Goal: Task Accomplishment & Management: Complete application form

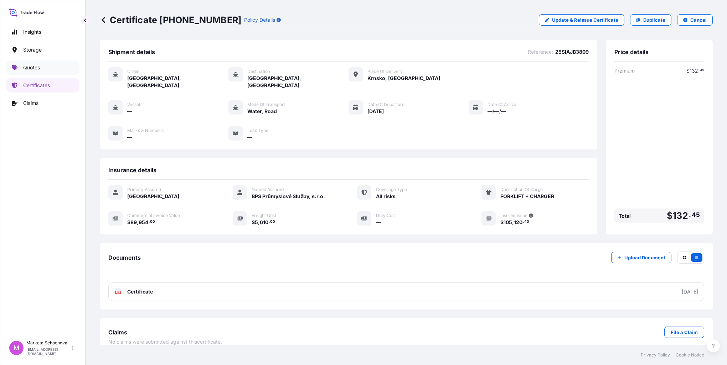
click at [33, 70] on p "Quotes" at bounding box center [31, 67] width 17 height 7
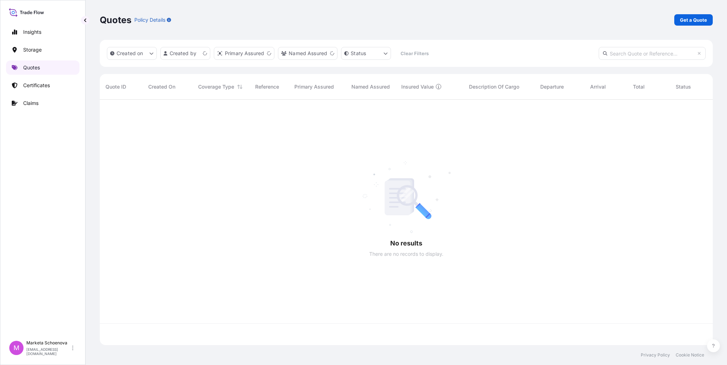
scroll to position [244, 607]
click at [37, 102] on p "Claims" at bounding box center [30, 103] width 15 height 7
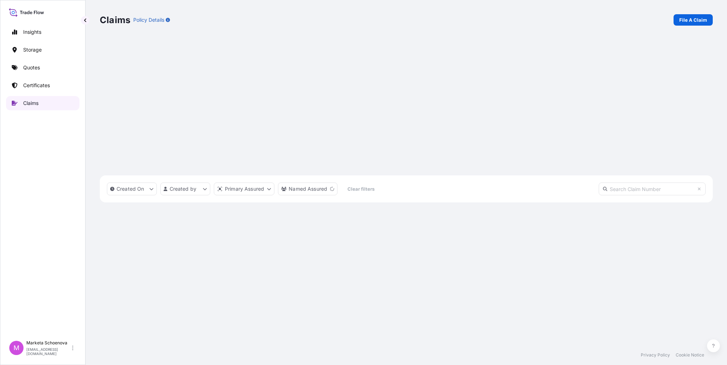
scroll to position [266, 607]
click at [697, 18] on p "File A Claim" at bounding box center [693, 19] width 28 height 7
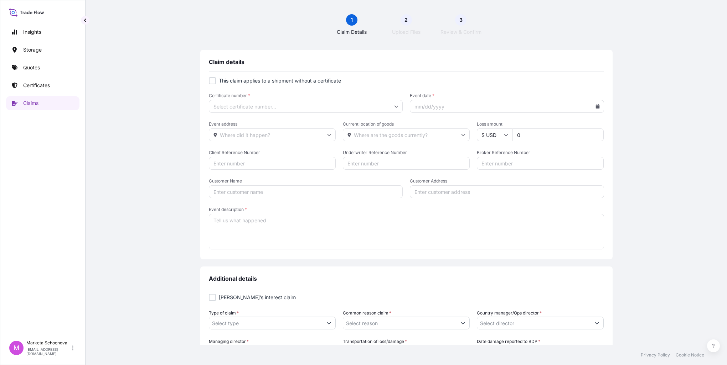
click at [210, 80] on div at bounding box center [212, 80] width 7 height 7
checkbox input "true"
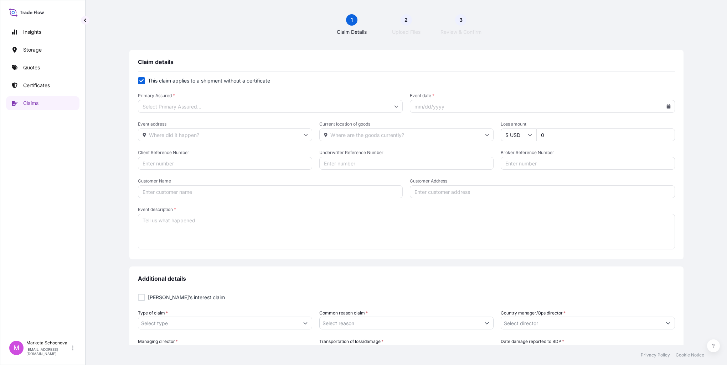
click at [395, 109] on input "Primary Assured *" at bounding box center [270, 106] width 265 height 13
click at [382, 103] on input "Primary Assured *" at bounding box center [270, 106] width 265 height 13
click at [255, 107] on input "Primary Assured *" at bounding box center [270, 106] width 265 height 13
click at [209, 127] on div "[GEOGRAPHIC_DATA]" at bounding box center [282, 126] width 230 height 14
type input "[GEOGRAPHIC_DATA]"
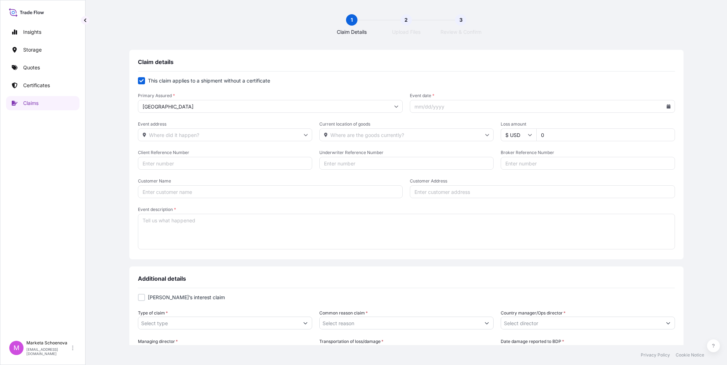
click at [446, 108] on input "Event date *" at bounding box center [542, 106] width 265 height 13
drag, startPoint x: 637, startPoint y: 106, endPoint x: 624, endPoint y: 107, distance: 12.5
click at [666, 106] on icon at bounding box center [668, 106] width 4 height 4
click at [596, 168] on button "8" at bounding box center [598, 161] width 11 height 11
type input "[DATE]"
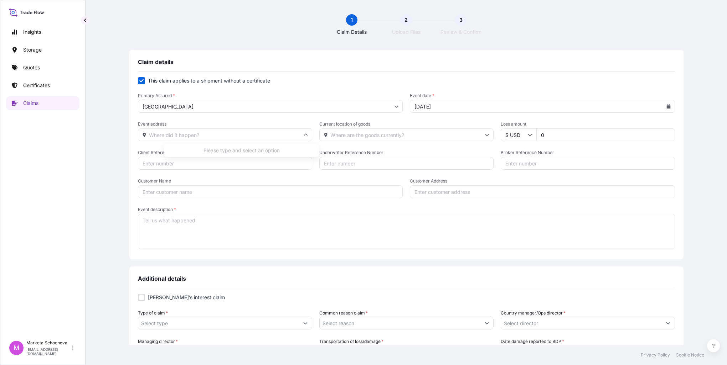
click at [217, 136] on input "Event address" at bounding box center [225, 135] width 174 height 13
click at [359, 135] on input "Current location of goods" at bounding box center [406, 135] width 174 height 13
click at [196, 190] on input "Customer Name" at bounding box center [270, 192] width 265 height 13
drag, startPoint x: 187, startPoint y: 191, endPoint x: 35, endPoint y: 180, distance: 151.8
click at [31, 181] on div "Insights Storage Quotes Certificates Claims M Marketa Schoenova [EMAIL_ADDRESS]…" at bounding box center [363, 182] width 727 height 365
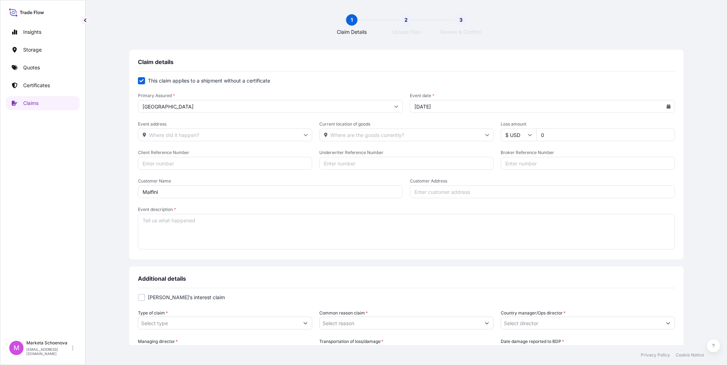
paste input "[PERSON_NAME], a.s."
type input "MALFINI, a.s."
click at [178, 164] on input "Client Reference Number" at bounding box center [225, 163] width 174 height 13
paste input "25SIATH3045"
click at [171, 165] on input "25SIATH3045" at bounding box center [225, 163] width 174 height 13
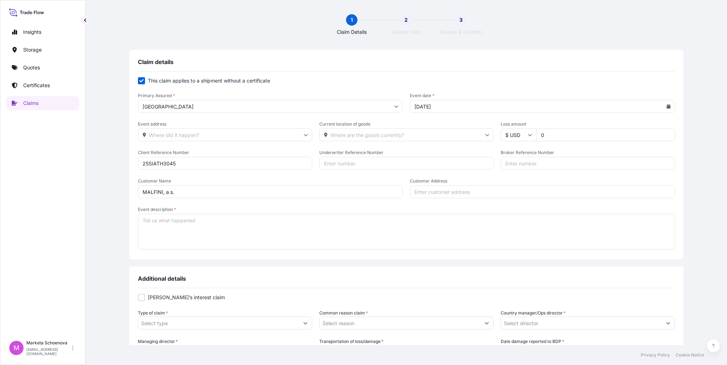
type input "25SIATH3045"
click at [418, 193] on input "Customer Address" at bounding box center [542, 192] width 265 height 13
click at [430, 190] on input "Customer Address" at bounding box center [542, 192] width 265 height 13
paste input "[STREET_ADDRESS]"
type input "[STREET_ADDRESS]"
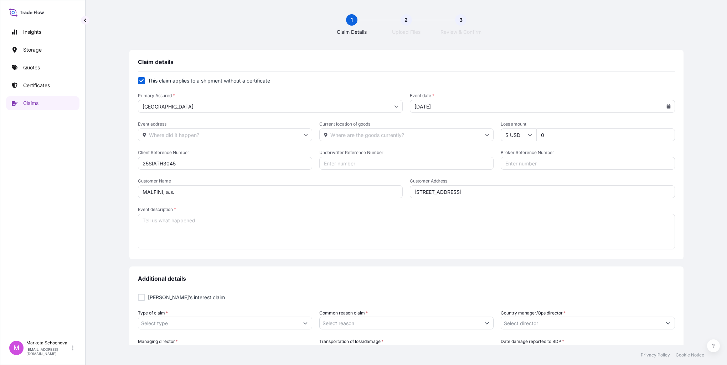
click at [243, 219] on textarea "Event description *" at bounding box center [406, 232] width 537 height 36
click at [485, 134] on icon at bounding box center [487, 135] width 4 height 4
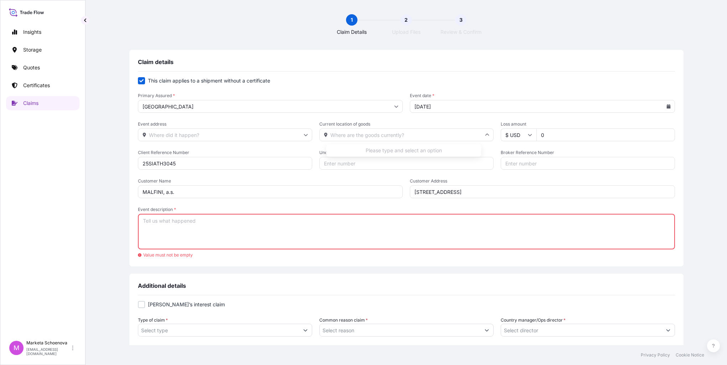
click at [396, 135] on input "Current location of goods" at bounding box center [406, 135] width 174 height 13
paste input "[STREET_ADDRESS]"
click at [393, 156] on li "[STREET_ADDRESS]" at bounding box center [403, 154] width 149 height 14
type input "[STREET_ADDRESS]"
click at [192, 221] on textarea "Event description *" at bounding box center [406, 232] width 537 height 36
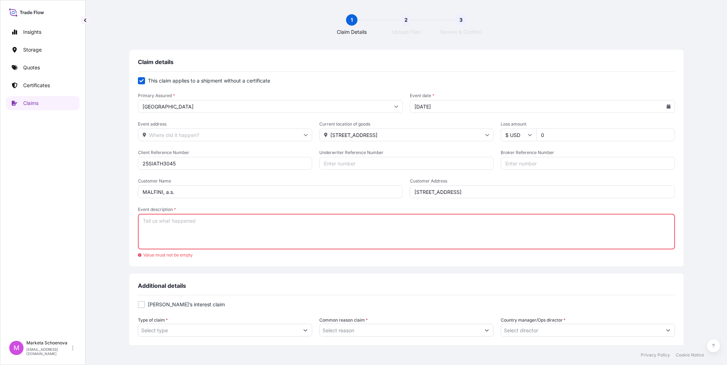
click at [452, 107] on input "[DATE]" at bounding box center [542, 106] width 265 height 13
click at [666, 108] on icon at bounding box center [668, 106] width 4 height 4
drag, startPoint x: 609, startPoint y: 128, endPoint x: 602, endPoint y: 137, distance: 11.6
click at [545, 128] on icon at bounding box center [543, 130] width 3 height 4
click at [565, 181] on button "16" at bounding box center [570, 174] width 11 height 11
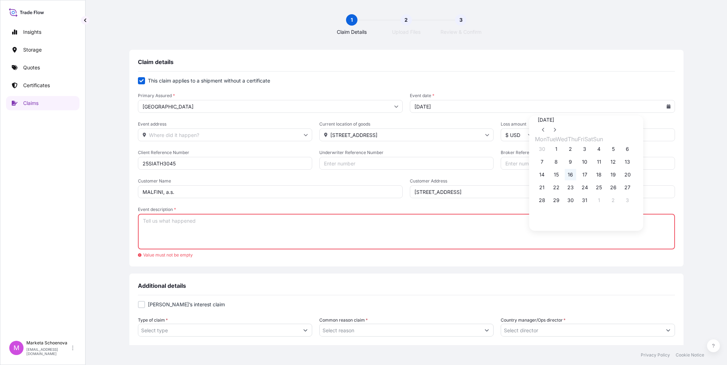
type input "[DATE]"
click at [232, 222] on textarea "Event description *" at bounding box center [406, 232] width 537 height 36
paste textarea "I am writing you in case of damaged goods. We have received container no. KKFU-…"
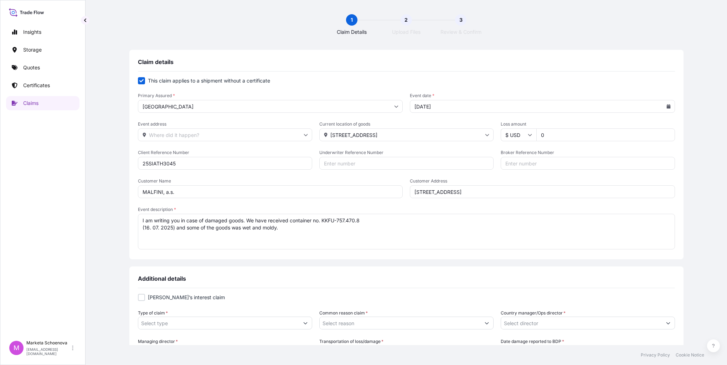
drag, startPoint x: 233, startPoint y: 220, endPoint x: 154, endPoint y: 212, distance: 79.8
click at [154, 212] on div "Claim details This claim applies to a shipment without a certificate Primary As…" at bounding box center [406, 360] width 613 height 620
click at [199, 227] on textarea "Damaged goods. We have received container no. KKFU-757.470.8 (16. 07. 2025) and…" at bounding box center [406, 232] width 537 height 36
click at [210, 228] on textarea "Damaged goods. We have received container no. KKFU-757.470.8 (16. 07. 2025) and…" at bounding box center [406, 232] width 537 height 36
drag, startPoint x: 315, startPoint y: 220, endPoint x: 210, endPoint y: 219, distance: 104.7
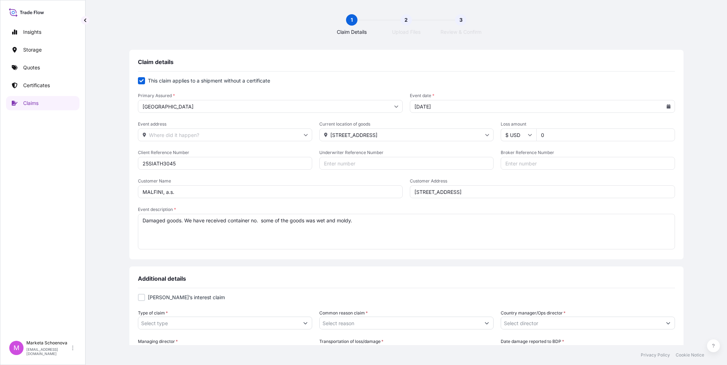
click at [210, 219] on textarea "Damaged goods. We have received container no. some of the goods was wet and mol…" at bounding box center [406, 232] width 537 height 36
click at [236, 219] on textarea "Damaged goods. goods was wet and moldy." at bounding box center [406, 232] width 537 height 36
drag, startPoint x: 288, startPoint y: 226, endPoint x: 84, endPoint y: 229, distance: 203.4
click at [50, 235] on div "Insights Storage Quotes Certificates Claims M Marketa Schoenova [EMAIL_ADDRESS]…" at bounding box center [363, 182] width 727 height 365
drag, startPoint x: 285, startPoint y: 219, endPoint x: 108, endPoint y: 217, distance: 177.0
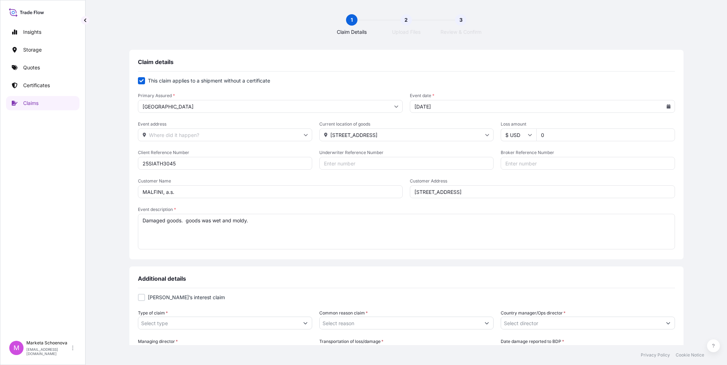
click at [108, 217] on div "Claim details This claim applies to a shipment without a certificate Primary As…" at bounding box center [406, 360] width 613 height 620
paste textarea "Part of the goods was wet and moldy"
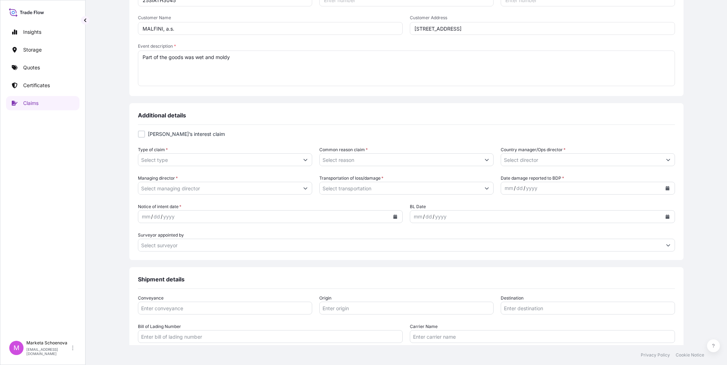
scroll to position [178, 0]
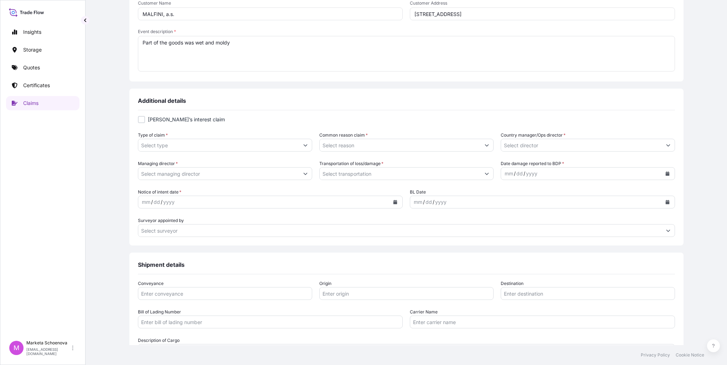
type textarea "Part of the goods was wet and moldy"
click at [145, 120] on div at bounding box center [141, 119] width 7 height 7
checkbox input "true"
click at [307, 145] on icon "Show suggestions" at bounding box center [305, 145] width 4 height 4
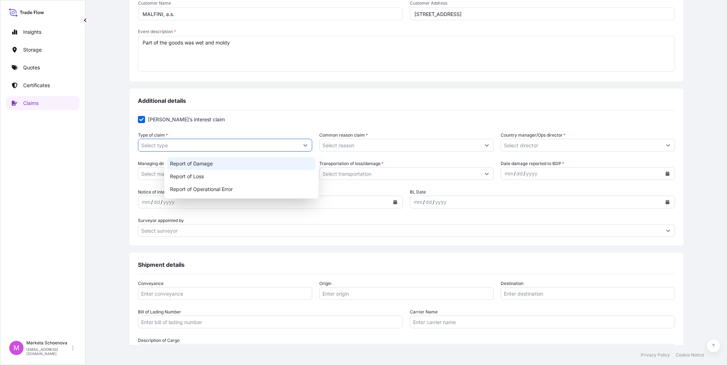
click at [187, 162] on div "Report of Damage" at bounding box center [241, 163] width 149 height 13
type input "Report of Damage"
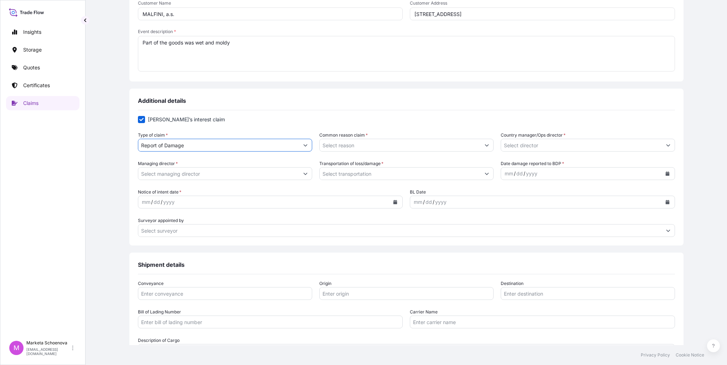
click at [480, 149] on button "Show suggestions" at bounding box center [486, 145] width 13 height 13
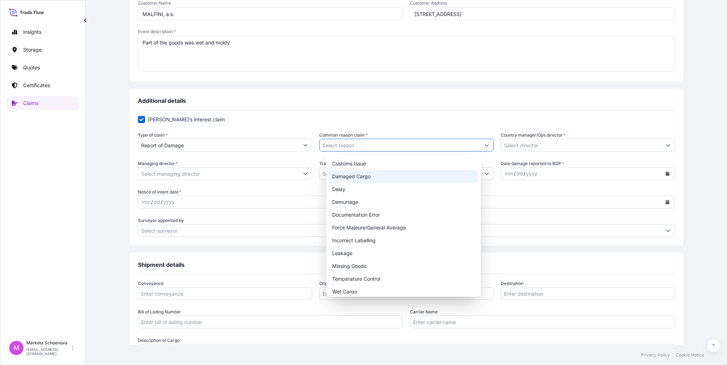
click at [351, 179] on div "Damaged Cargo" at bounding box center [403, 176] width 149 height 13
type input "Damaged Cargo"
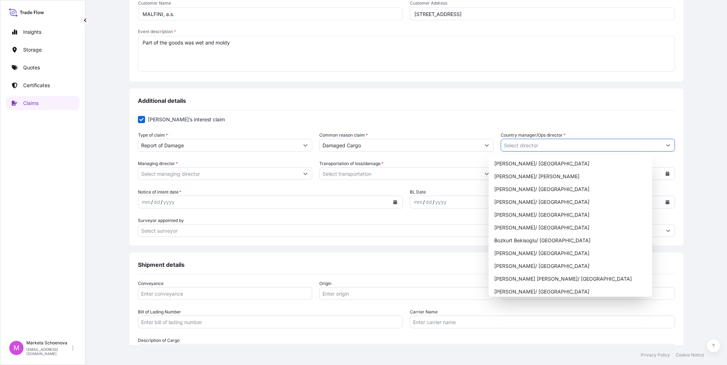
click at [661, 147] on button "Show suggestions" at bounding box center [667, 145] width 13 height 13
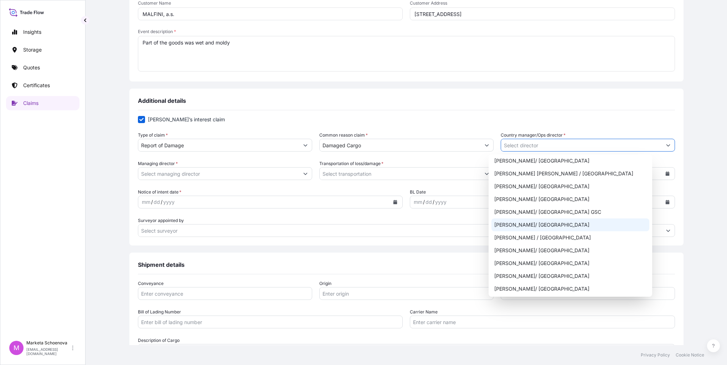
scroll to position [504, 0]
click at [555, 234] on div "[PERSON_NAME] / [GEOGRAPHIC_DATA]" at bounding box center [570, 236] width 158 height 13
type input "[PERSON_NAME] / [GEOGRAPHIC_DATA]"
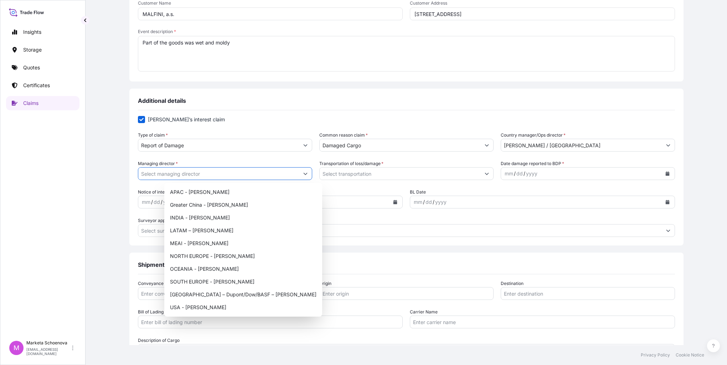
click at [307, 173] on icon "Show suggestions" at bounding box center [305, 174] width 4 height 4
click at [242, 256] on div "NORTH EUROPE - [PERSON_NAME]" at bounding box center [243, 256] width 152 height 13
type input "NORTH EUROPE - [PERSON_NAME]"
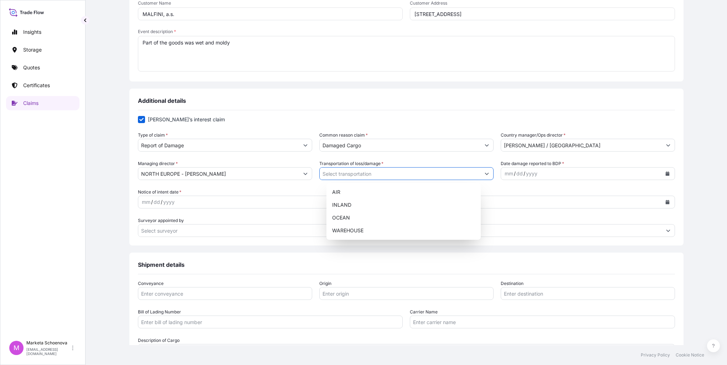
click at [484, 174] on icon "Show suggestions" at bounding box center [486, 174] width 4 height 4
click at [335, 219] on div "OCEAN" at bounding box center [403, 218] width 149 height 13
type input "OCEAN"
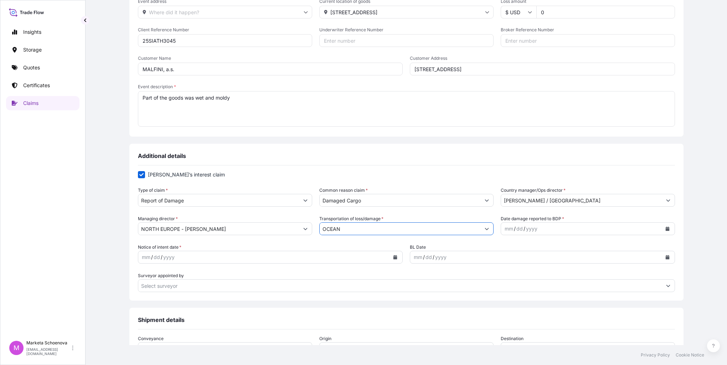
scroll to position [178, 0]
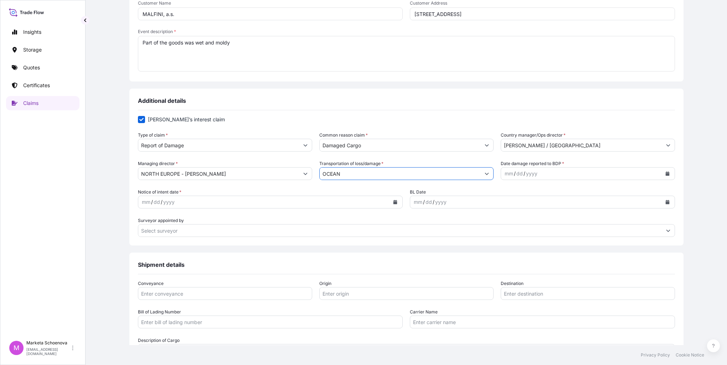
click at [665, 175] on icon "Calendar" at bounding box center [667, 174] width 4 height 4
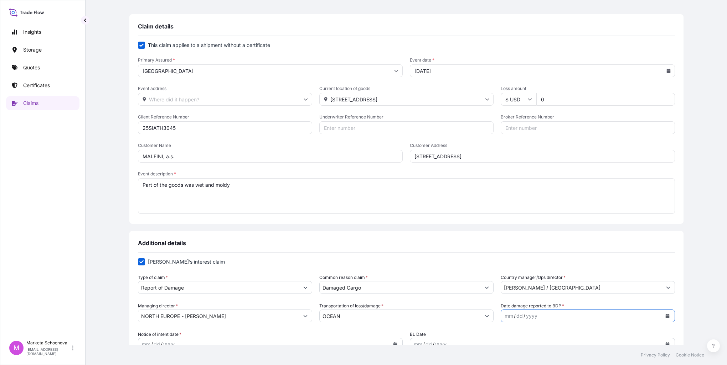
scroll to position [0, 0]
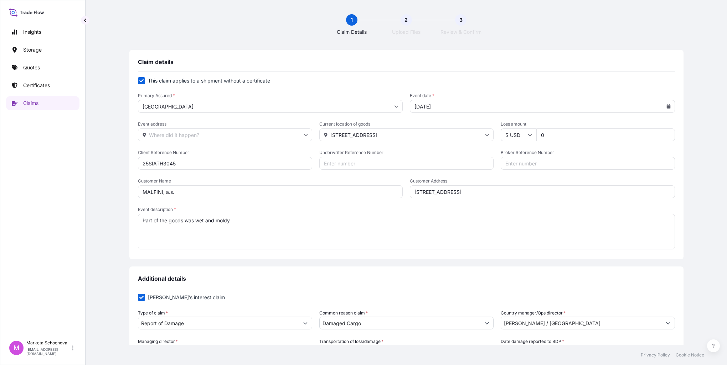
drag, startPoint x: 446, startPoint y: 108, endPoint x: 425, endPoint y: 106, distance: 21.4
click at [425, 106] on input "[DATE]" at bounding box center [542, 106] width 265 height 13
click at [440, 106] on input "[DATE]" at bounding box center [542, 106] width 265 height 13
click at [666, 108] on icon at bounding box center [668, 106] width 4 height 4
click at [545, 128] on icon at bounding box center [543, 130] width 3 height 4
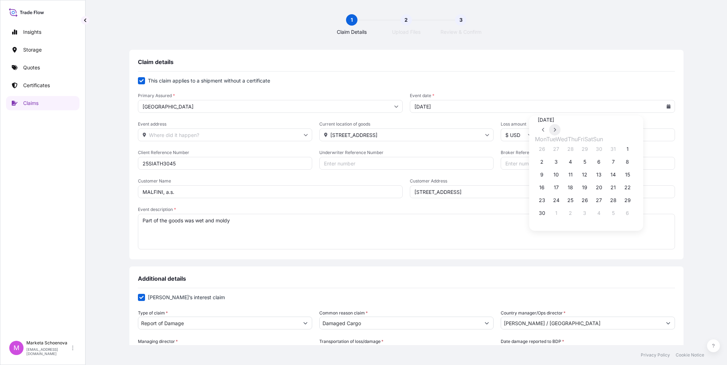
click at [560, 127] on button at bounding box center [554, 129] width 11 height 11
click at [550, 168] on button "8" at bounding box center [555, 161] width 11 height 11
click at [635, 109] on input "[DATE]" at bounding box center [542, 106] width 265 height 13
click at [666, 105] on icon at bounding box center [668, 106] width 4 height 4
click at [560, 127] on button at bounding box center [554, 129] width 11 height 11
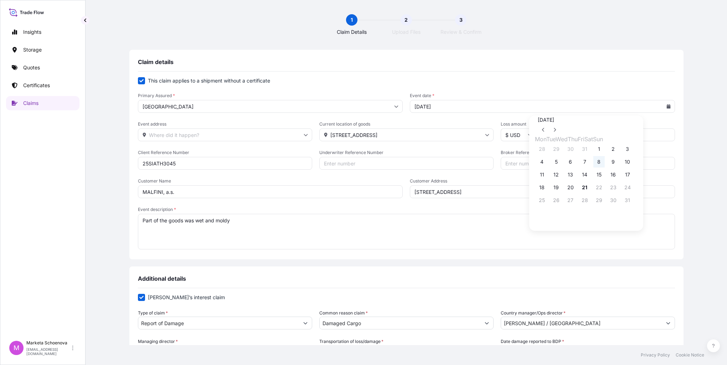
click at [595, 168] on button "8" at bounding box center [598, 161] width 11 height 11
click at [634, 107] on input "[DATE]" at bounding box center [542, 106] width 265 height 13
click at [666, 105] on icon at bounding box center [668, 106] width 4 height 4
click at [549, 125] on button at bounding box center [543, 129] width 11 height 11
click at [565, 181] on button "16" at bounding box center [570, 174] width 11 height 11
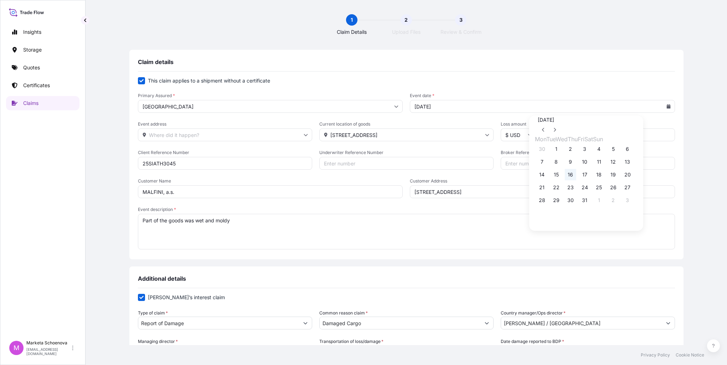
type input "[DATE]"
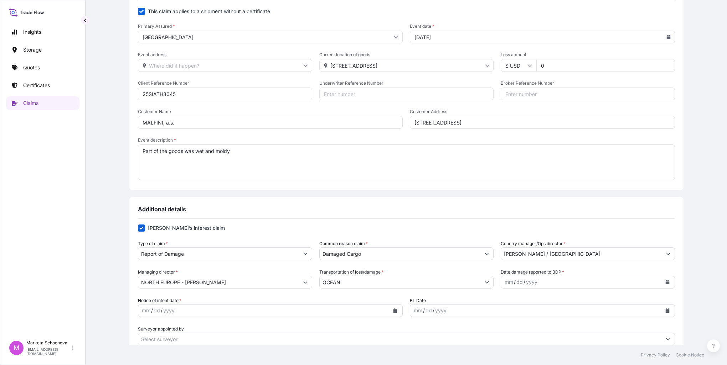
scroll to position [107, 0]
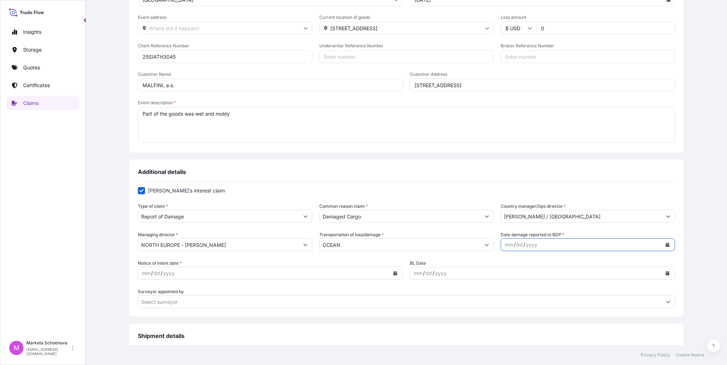
click at [665, 246] on icon "Calendar" at bounding box center [667, 245] width 4 height 4
click at [567, 172] on div "8" at bounding box center [568, 169] width 13 height 13
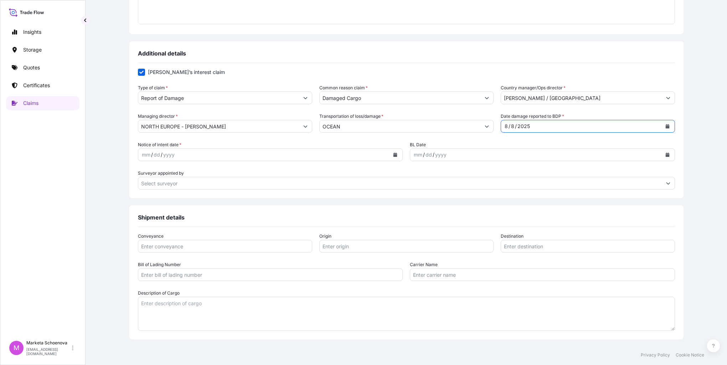
scroll to position [249, 0]
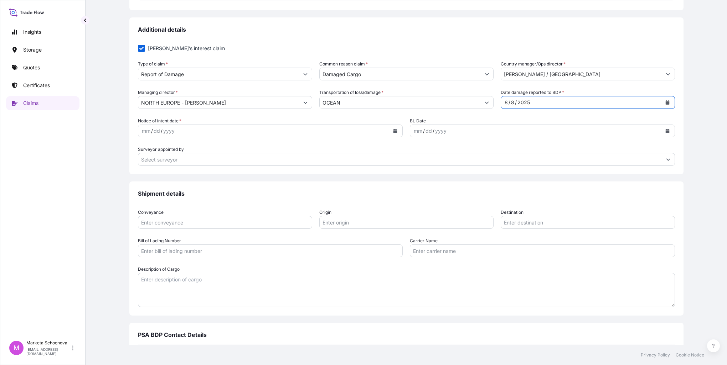
click at [151, 127] on div "mm" at bounding box center [146, 131] width 10 height 9
click at [393, 130] on icon "Calendar" at bounding box center [395, 131] width 4 height 4
click at [243, 192] on div "8" at bounding box center [244, 191] width 13 height 13
click at [547, 130] on div "mm / dd / yyyy" at bounding box center [535, 131] width 251 height 13
click at [177, 158] on input "Surveyor appointed by" at bounding box center [399, 159] width 523 height 13
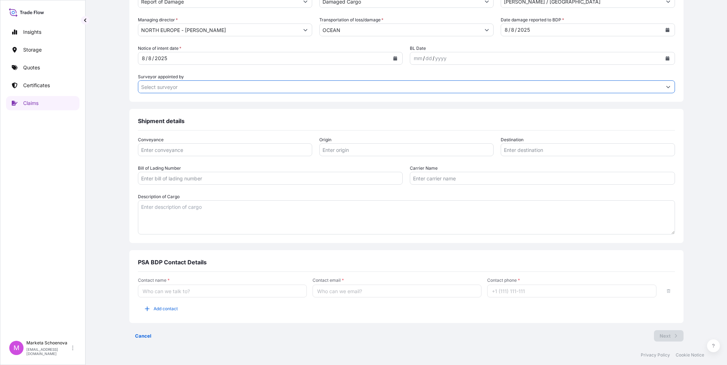
scroll to position [324, 0]
click at [253, 146] on input "Conveyance" at bounding box center [225, 148] width 174 height 13
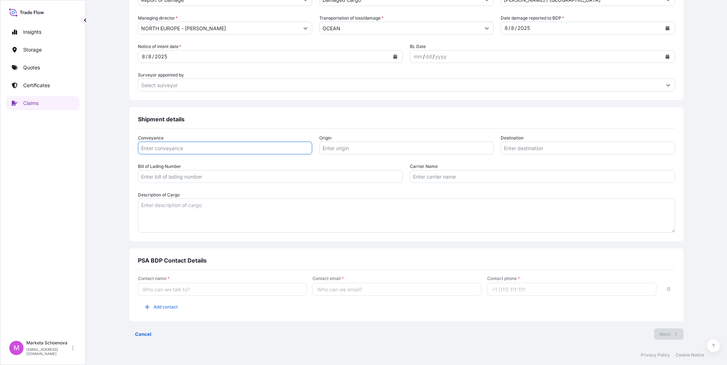
drag, startPoint x: 212, startPoint y: 148, endPoint x: 164, endPoint y: 147, distance: 47.7
click at [162, 149] on div "Shipment details Conveyance Origin Destination Bill of Lading Number Carrier Na…" at bounding box center [406, 174] width 554 height 134
drag, startPoint x: 191, startPoint y: 137, endPoint x: 154, endPoint y: 137, distance: 37.0
click at [153, 138] on div "Claim details This claim applies to a shipment without a certificate Primary As…" at bounding box center [406, 36] width 613 height 620
drag, startPoint x: 154, startPoint y: 137, endPoint x: 170, endPoint y: 136, distance: 16.4
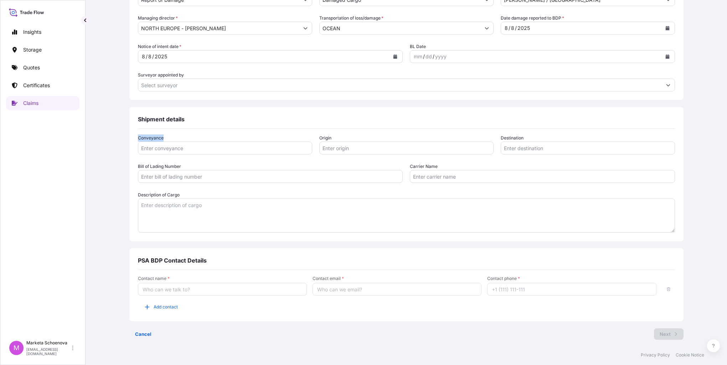
copy label "Conveyance"
click at [233, 152] on input "Conveyance" at bounding box center [225, 148] width 174 height 13
drag, startPoint x: 342, startPoint y: 147, endPoint x: 347, endPoint y: 143, distance: 6.3
click at [342, 146] on input "Origin" at bounding box center [406, 148] width 174 height 13
click at [344, 148] on input "Origin" at bounding box center [406, 148] width 174 height 13
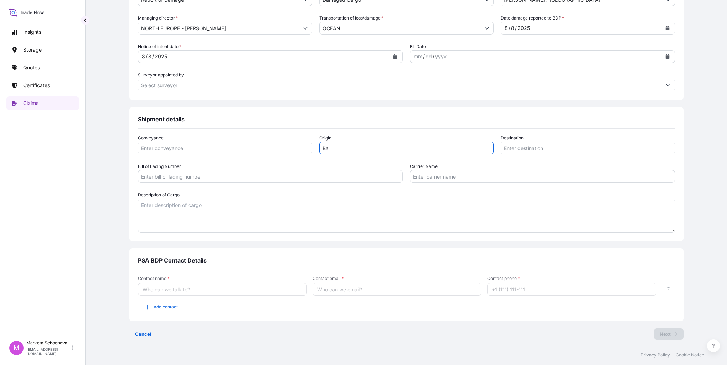
drag, startPoint x: 341, startPoint y: 151, endPoint x: 275, endPoint y: 145, distance: 66.1
click at [275, 145] on div "Conveyance Origin Ba Destination" at bounding box center [406, 145] width 537 height 20
paste input "banglades"
click at [332, 150] on input "[GEOGRAPHIC_DATA]" at bounding box center [406, 148] width 174 height 13
type input "[GEOGRAPHIC_DATA]"
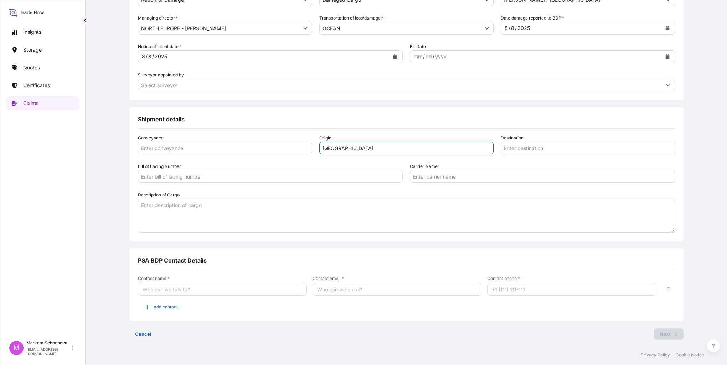
click at [521, 152] on input "Destination" at bounding box center [587, 148] width 174 height 13
type input "[GEOGRAPHIC_DATA]"
click at [261, 183] on div "Conveyance Origin [GEOGRAPHIC_DATA] Destination [GEOGRAPHIC_DATA] Bill of Ladin…" at bounding box center [406, 184] width 537 height 98
click at [261, 176] on input "Bill of Lading Number" at bounding box center [270, 176] width 265 height 13
click at [181, 176] on input "Bill of Lading Number" at bounding box center [270, 176] width 265 height 13
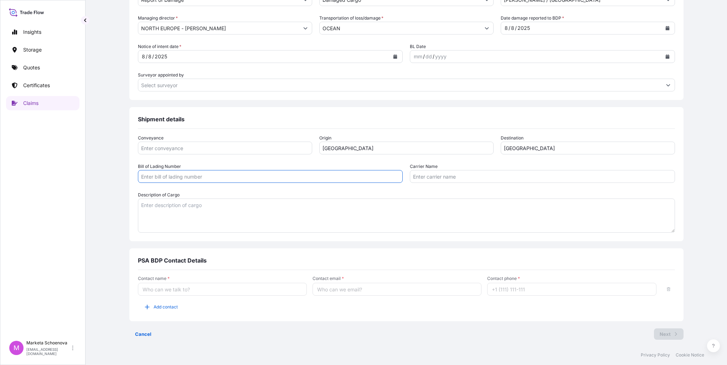
paste input "SCLOSR233058,61"
click at [207, 176] on input "SCLOSR233058,61" at bounding box center [270, 176] width 265 height 13
type input "SCLOSR233058-61"
click at [430, 172] on input "Carrier Name" at bounding box center [542, 176] width 265 height 13
click at [411, 173] on input "Carrier Name" at bounding box center [542, 176] width 265 height 13
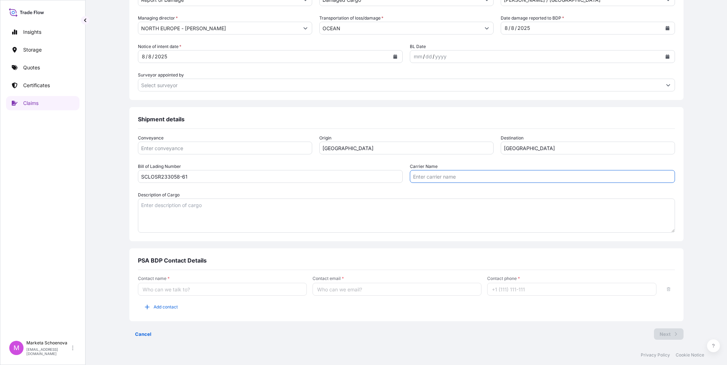
paste input "OCEAN NETWORK EXPRESS"
type input "OCEAN NETWORK EXPRESS"
click at [237, 212] on textarea "Description of Cargo" at bounding box center [406, 216] width 537 height 34
click at [200, 205] on textarea "Description of Cargo" at bounding box center [406, 216] width 537 height 34
type textarea "T-shirts"
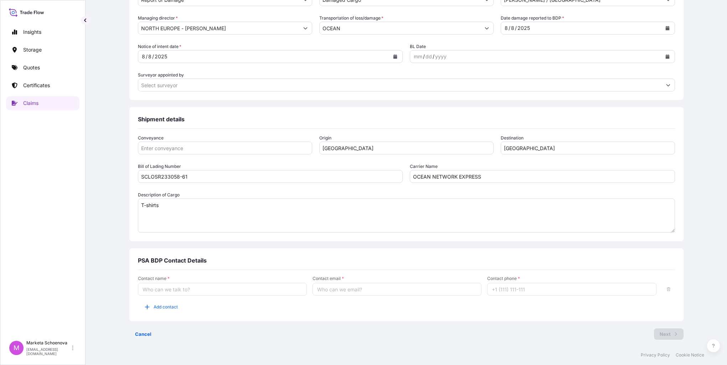
click at [202, 290] on input "Contact name *" at bounding box center [222, 289] width 169 height 13
type input "[PERSON_NAME]"
type input "[EMAIL_ADDRESS][DOMAIN_NAME]"
type input "[PHONE_NUMBER]"
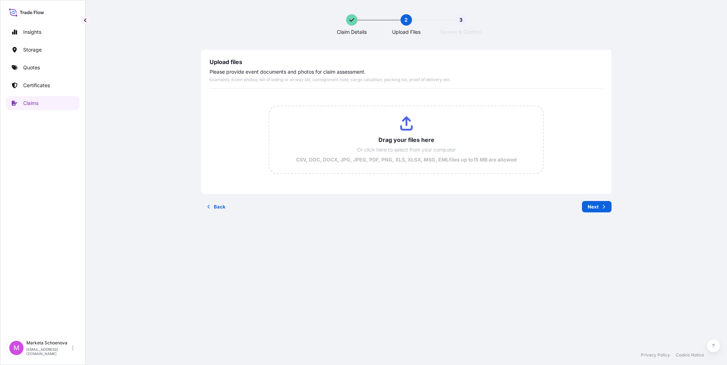
scroll to position [0, 0]
click at [396, 132] on input "Drag your files here Or click here to select from your computer CSV, DOC, DOCX,…" at bounding box center [406, 140] width 274 height 67
drag, startPoint x: 331, startPoint y: 119, endPoint x: 287, endPoint y: 135, distance: 45.7
click at [287, 135] on input "Drag your files here Or click here to select from your computer CSV, DOC, DOCX,…" at bounding box center [406, 140] width 274 height 67
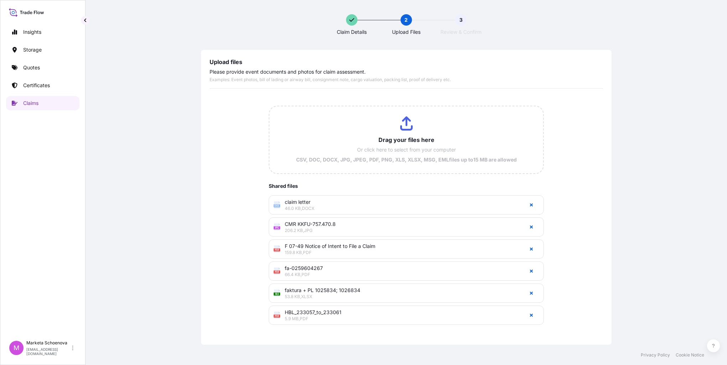
click at [393, 125] on input "Drag your files here Or click here to select from your computer CSV, DOC, DOCX,…" at bounding box center [406, 140] width 274 height 67
click at [398, 129] on input "Drag your files here Or click here to select from your computer CSV, DOC, DOCX,…" at bounding box center [406, 140] width 274 height 67
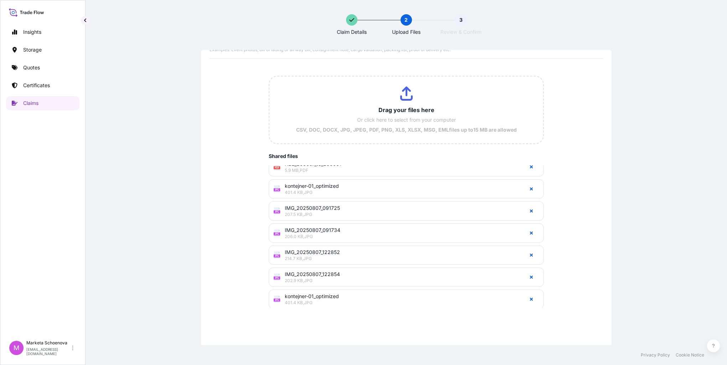
scroll to position [115, 0]
click at [291, 193] on span "401.4 KB , JPG" at bounding box center [402, 196] width 235 height 6
click at [530, 191] on icon "button" at bounding box center [531, 192] width 3 height 3
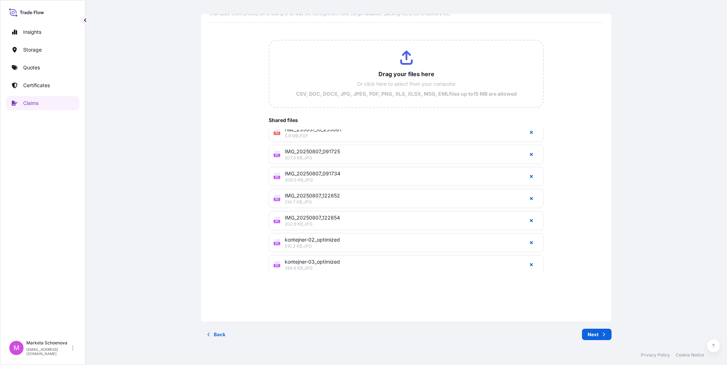
scroll to position [118, 0]
type input "C:\fakepath\kontejner-01_optimized.jpg"
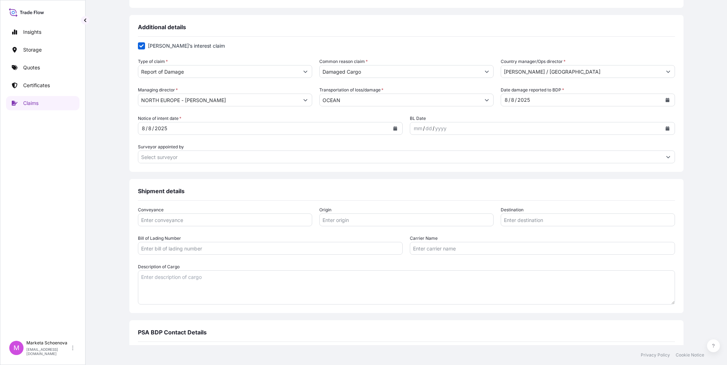
scroll to position [285, 0]
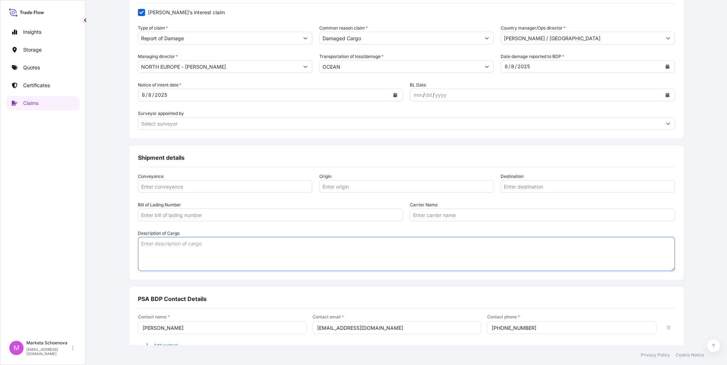
click at [232, 245] on textarea "Description of Cargo" at bounding box center [406, 254] width 537 height 34
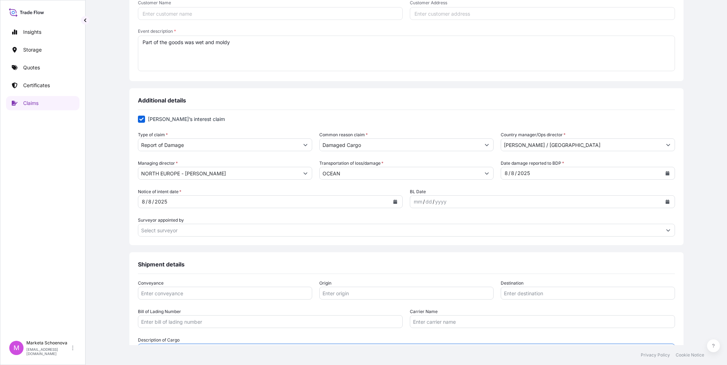
click at [456, 200] on div "mm / dd / yyyy" at bounding box center [535, 202] width 251 height 13
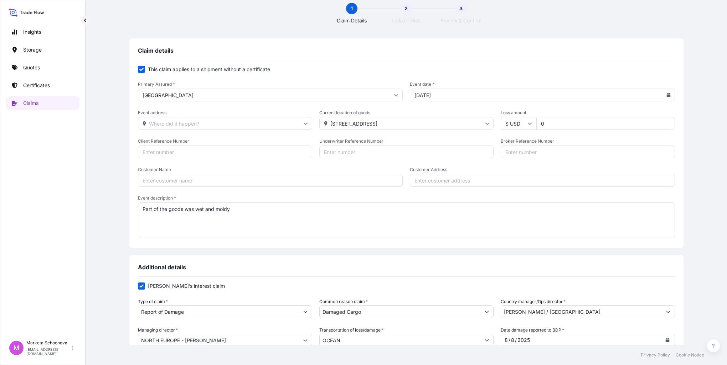
scroll to position [0, 0]
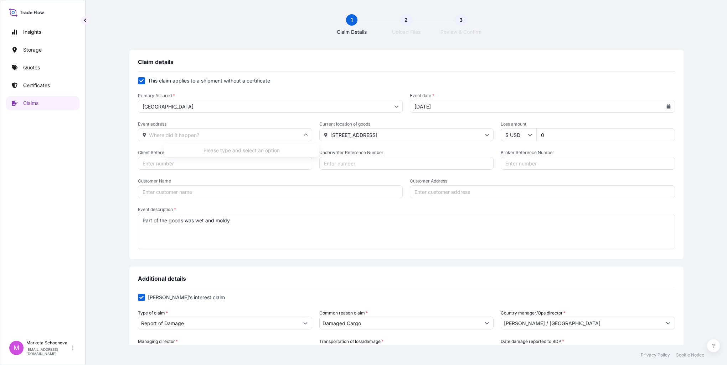
click at [312, 137] on input "Event address" at bounding box center [225, 135] width 174 height 13
click at [383, 192] on input "Customer Name" at bounding box center [270, 192] width 265 height 13
drag, startPoint x: 187, startPoint y: 194, endPoint x: 72, endPoint y: 152, distance: 123.0
click at [74, 181] on div "Insights Storage Quotes Certificates Claims M Marketa Schoenova [EMAIL_ADDRESS]…" at bounding box center [363, 182] width 727 height 365
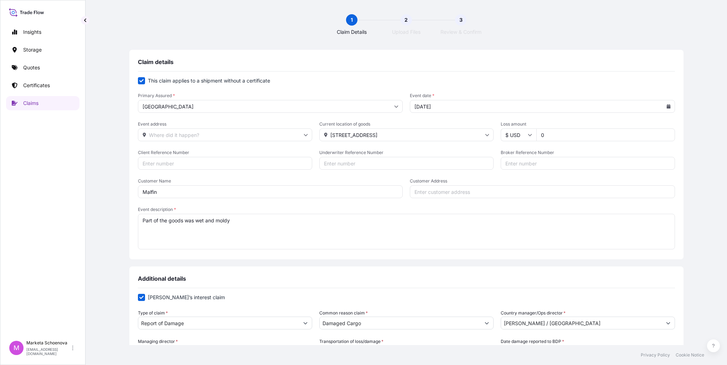
paste input "[PERSON_NAME], a.s."
type input "MALFINI, a.s."
click at [442, 196] on input "Customer Address" at bounding box center [542, 192] width 265 height 13
click at [406, 164] on input "Underwriter Reference Number" at bounding box center [406, 163] width 174 height 13
paste input "Oblouková 391"
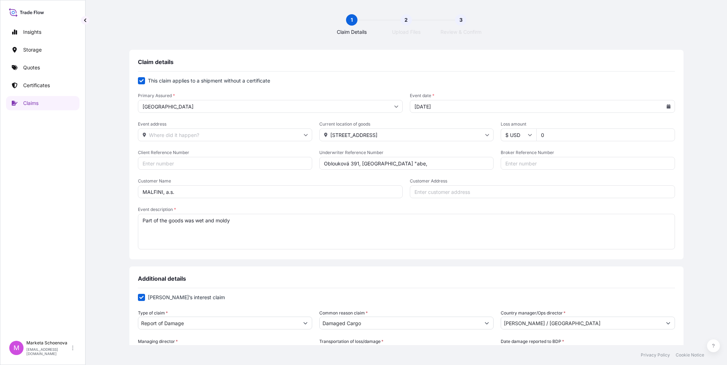
click at [414, 165] on input "Oblouková 391, [GEOGRAPHIC_DATA] "abe," at bounding box center [406, 163] width 174 height 13
type input "Oblouková 391, [GEOGRAPHIC_DATA]"
click at [519, 162] on input "Broker Reference Number" at bounding box center [587, 163] width 174 height 13
click at [207, 163] on input "Client Reference Number" at bounding box center [225, 163] width 174 height 13
paste input "25SIATH3045"
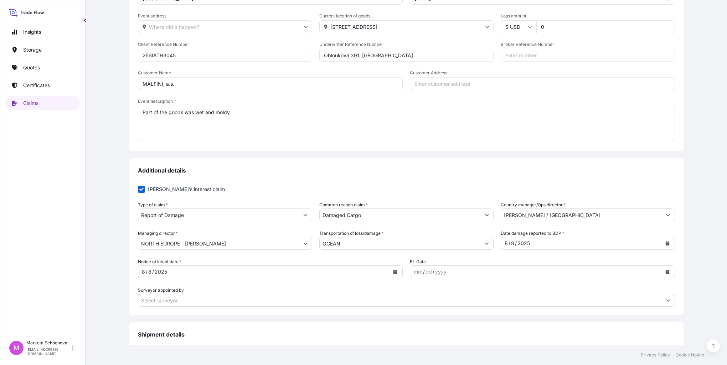
scroll to position [36, 0]
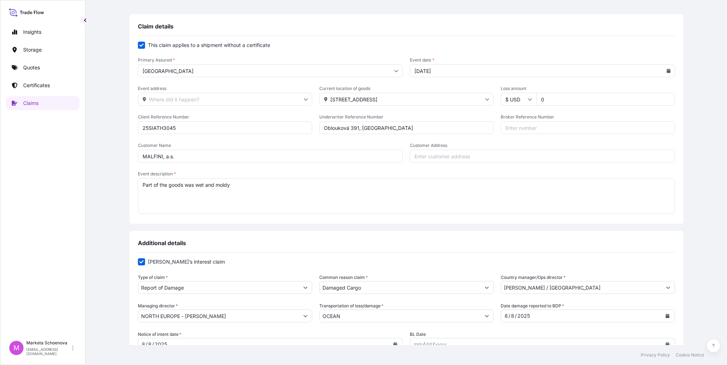
type input "25SIATH3045"
click at [536, 97] on input "0" at bounding box center [605, 99] width 139 height 13
drag, startPoint x: 536, startPoint y: 97, endPoint x: 498, endPoint y: 94, distance: 37.5
click at [500, 94] on div "$ USD 0" at bounding box center [587, 99] width 174 height 13
click at [549, 98] on input "0" at bounding box center [605, 99] width 139 height 13
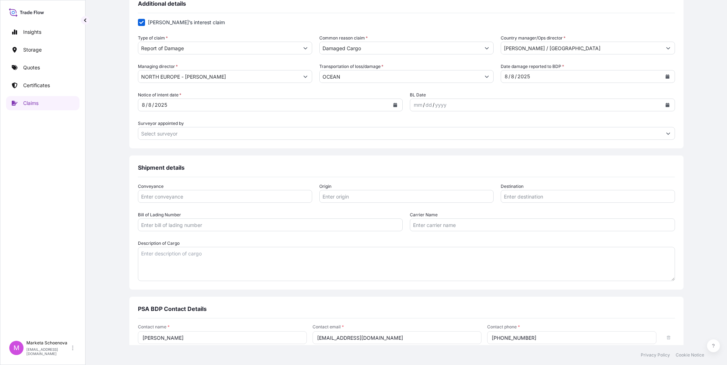
scroll to position [324, 0]
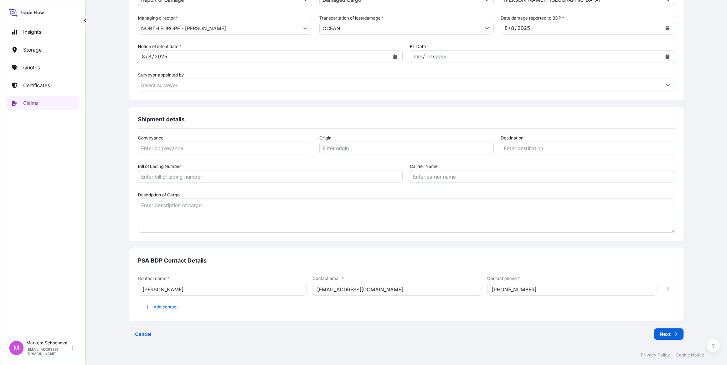
type input "2830.98"
click at [341, 150] on input "Origin" at bounding box center [406, 148] width 174 height 13
type input "[GEOGRAPHIC_DATA]"
click at [511, 147] on input "Destination" at bounding box center [587, 148] width 174 height 13
type input "[GEOGRAPHIC_DATA]"
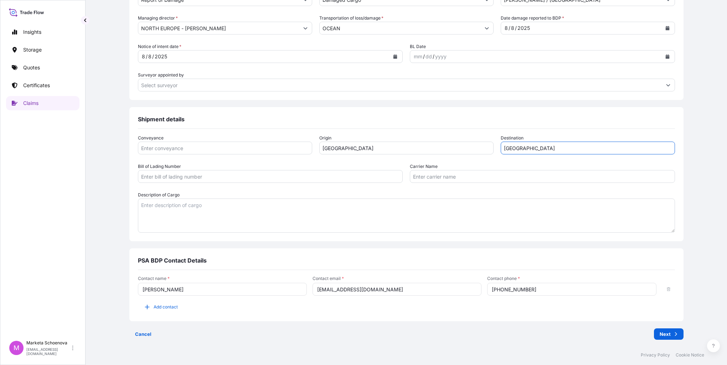
click at [336, 179] on input "Bill of Lading Number" at bounding box center [270, 176] width 265 height 13
click at [422, 178] on input "Carrier Name" at bounding box center [542, 176] width 265 height 13
paste input "OCEAN NETWORK EXPRESS"
type input "OCEAN NETWORK EXPRESS"
click at [215, 176] on input "Bill of Lading Number" at bounding box center [270, 176] width 265 height 13
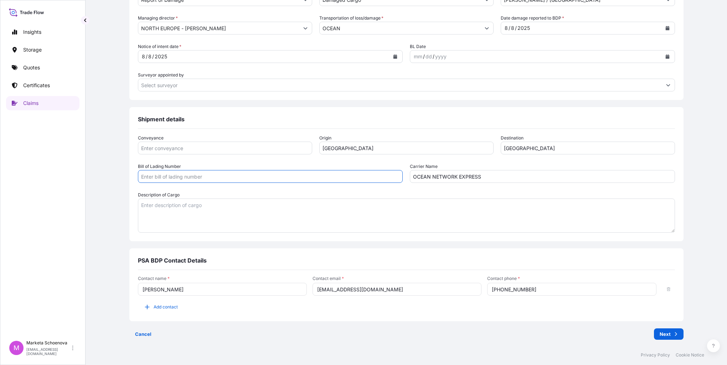
paste input "SCLOSR233058,61"
click at [207, 176] on input "SCLOSR233058,61" at bounding box center [270, 176] width 265 height 13
type input "SCLOSR233058-61"
click at [234, 209] on textarea "Description of Cargo" at bounding box center [406, 216] width 537 height 34
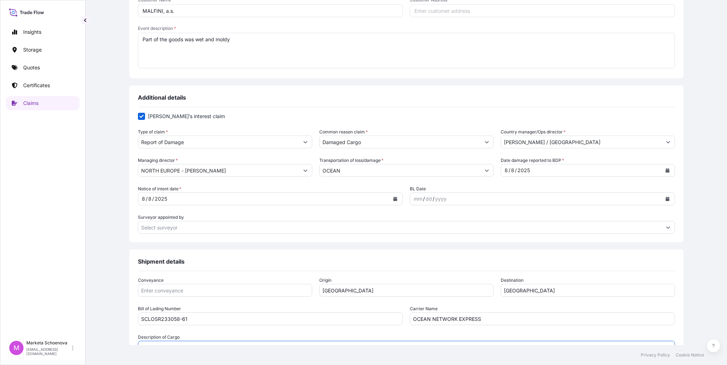
type textarea "T-Shirts"
click at [413, 200] on div "mm" at bounding box center [418, 199] width 10 height 9
click at [416, 197] on div "mm" at bounding box center [418, 199] width 10 height 9
click at [665, 199] on icon "Calendar" at bounding box center [667, 199] width 4 height 4
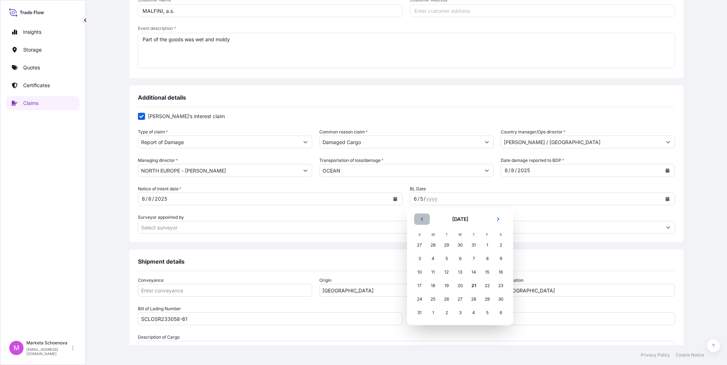
click at [421, 218] on icon "Previous" at bounding box center [422, 219] width 4 height 4
click at [447, 257] on div "6" at bounding box center [446, 259] width 13 height 13
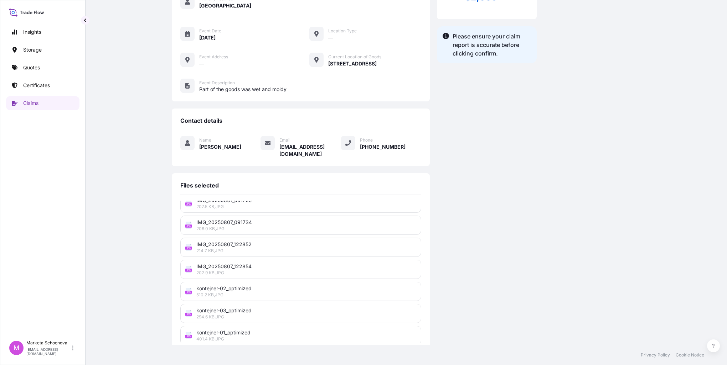
scroll to position [118, 0]
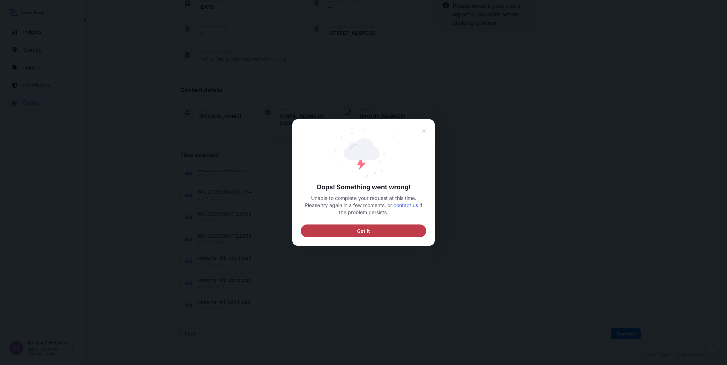
click at [369, 233] on span "Got it" at bounding box center [363, 231] width 13 height 7
click at [363, 231] on span "Got it" at bounding box center [363, 231] width 13 height 7
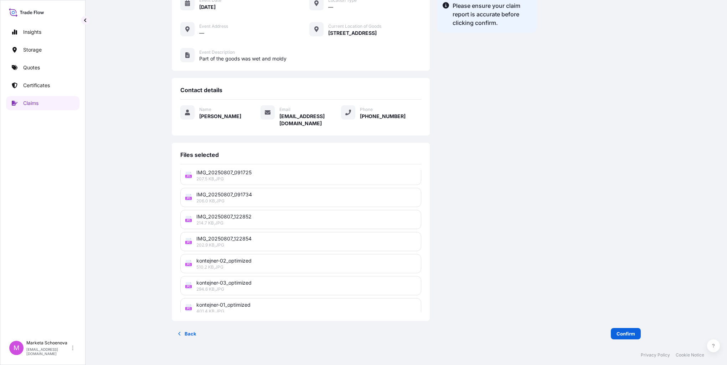
scroll to position [140, 0]
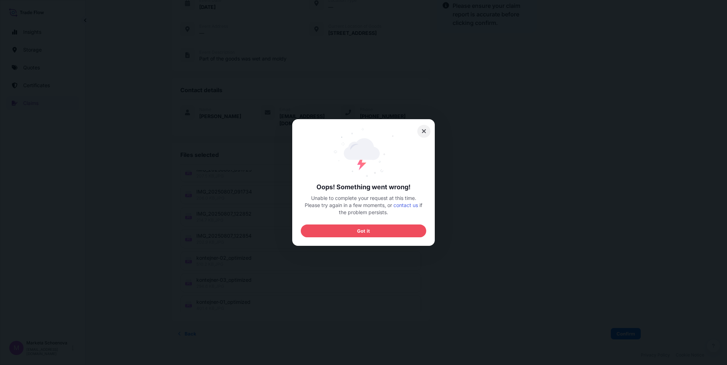
click at [424, 130] on icon at bounding box center [423, 131] width 5 height 6
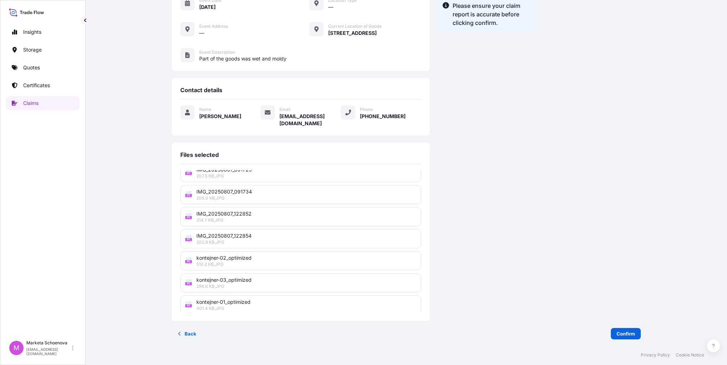
click at [265, 255] on span "kontejner-02_optimized" at bounding box center [306, 258] width 220 height 7
click at [192, 263] on icon at bounding box center [189, 261] width 6 height 7
click at [192, 258] on icon at bounding box center [189, 261] width 6 height 7
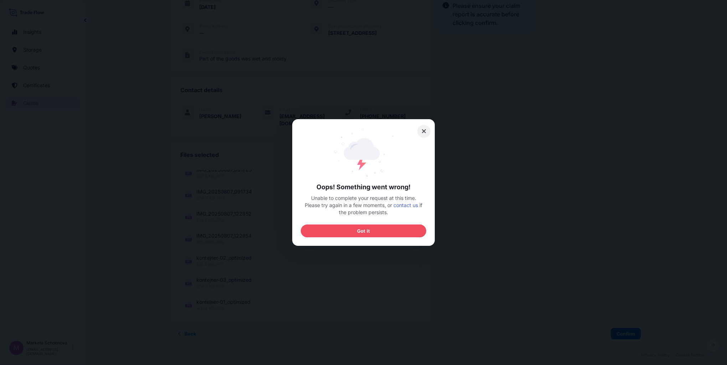
click at [422, 133] on icon at bounding box center [424, 131] width 4 height 4
click at [403, 204] on link "contact us" at bounding box center [405, 205] width 25 height 6
click at [424, 132] on icon at bounding box center [424, 131] width 4 height 4
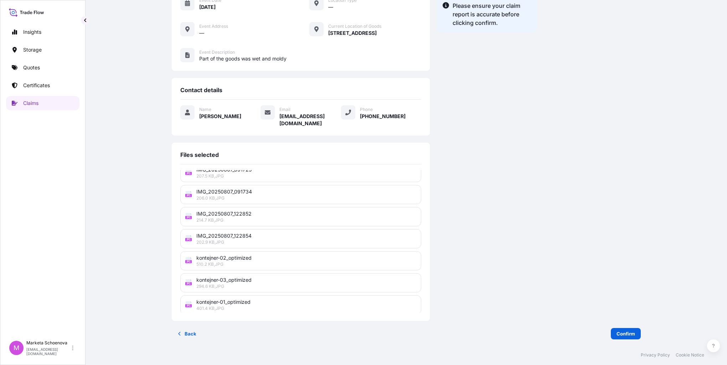
click at [334, 256] on span "kontejner-02_optimized" at bounding box center [306, 258] width 220 height 7
click at [192, 258] on icon at bounding box center [189, 261] width 6 height 7
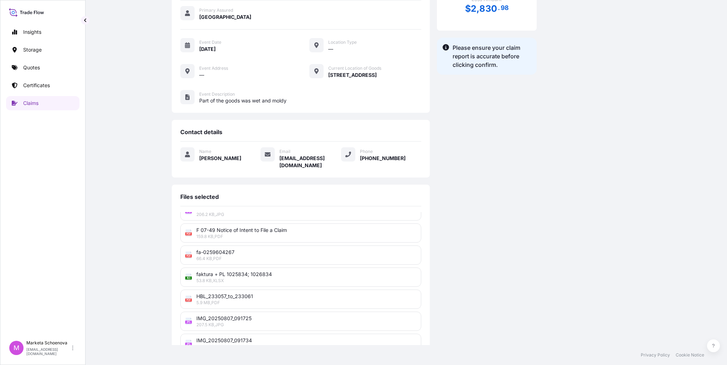
scroll to position [118, 0]
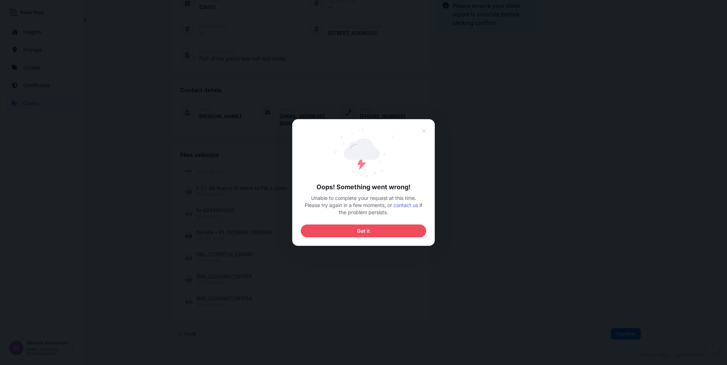
click at [588, 336] on div at bounding box center [363, 182] width 727 height 365
click at [356, 230] on button "Got it" at bounding box center [363, 231] width 125 height 13
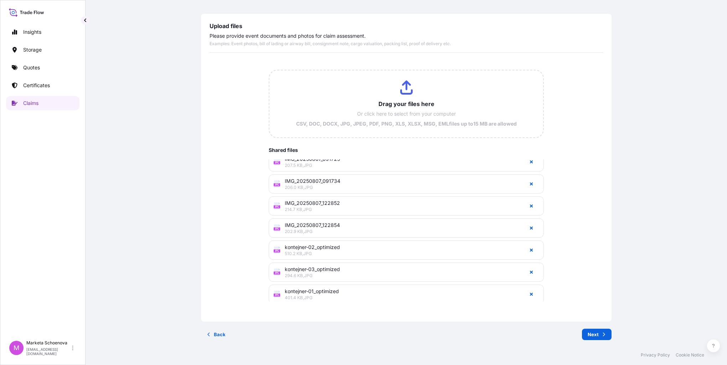
scroll to position [30, 0]
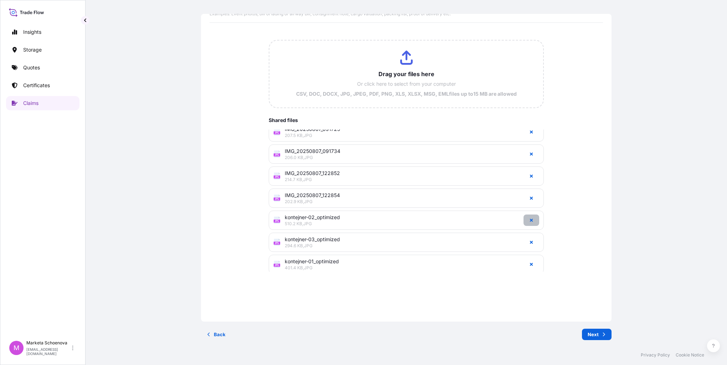
click at [529, 218] on icon "button" at bounding box center [531, 220] width 4 height 4
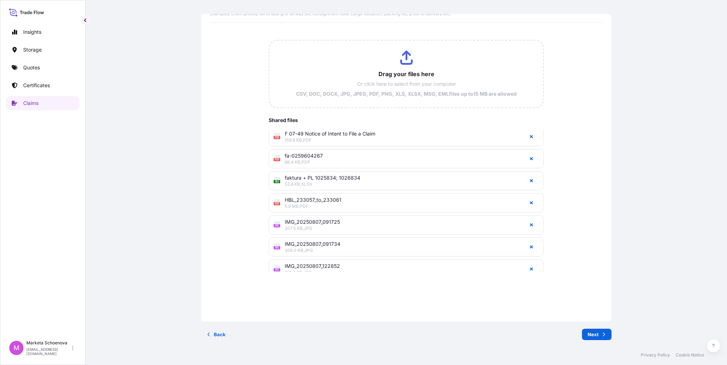
scroll to position [82, 0]
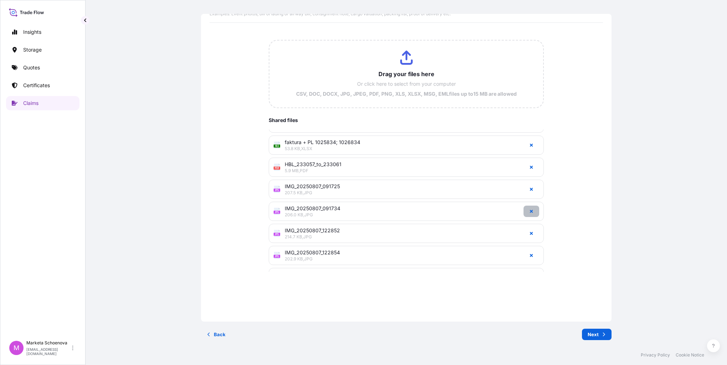
click at [523, 208] on button "button" at bounding box center [531, 211] width 16 height 11
click at [530, 188] on icon "button" at bounding box center [531, 189] width 3 height 3
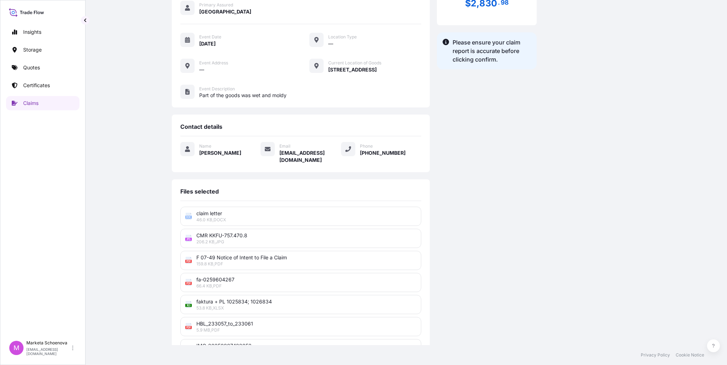
scroll to position [118, 0]
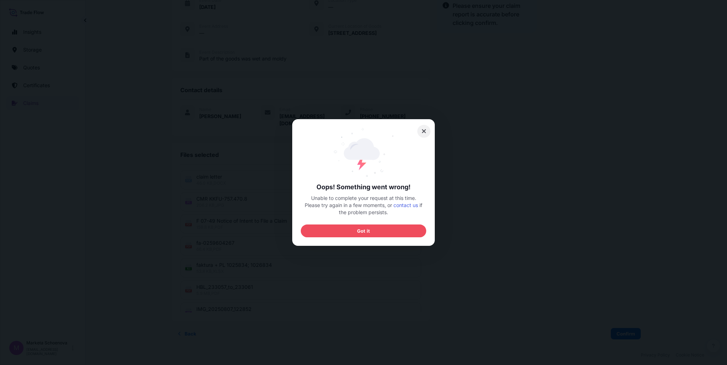
click at [421, 132] on icon at bounding box center [423, 131] width 5 height 6
drag, startPoint x: 425, startPoint y: 127, endPoint x: 456, endPoint y: 137, distance: 33.0
click at [456, 365] on div "Oops! Something went wrong! Unable to complete your request at this time. Pleas…" at bounding box center [363, 365] width 727 height 0
click at [363, 233] on span "Got it" at bounding box center [363, 231] width 13 height 7
click at [424, 132] on icon at bounding box center [424, 131] width 4 height 4
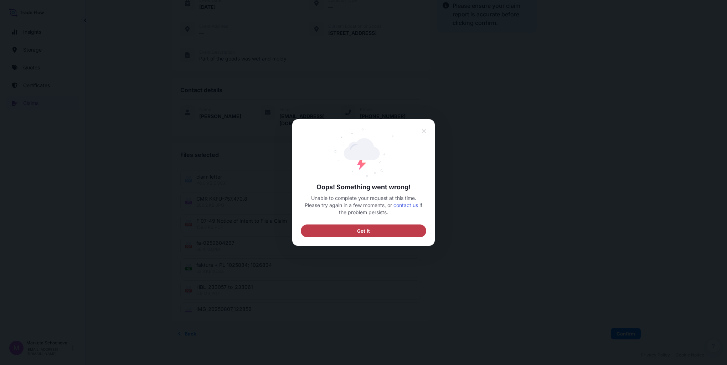
click at [349, 233] on button "Got it" at bounding box center [363, 231] width 125 height 13
click at [354, 230] on button "Got it" at bounding box center [363, 231] width 125 height 13
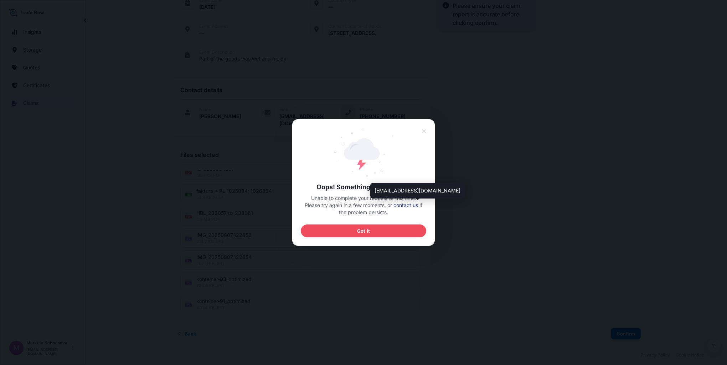
click at [410, 207] on link "contact us" at bounding box center [405, 205] width 25 height 6
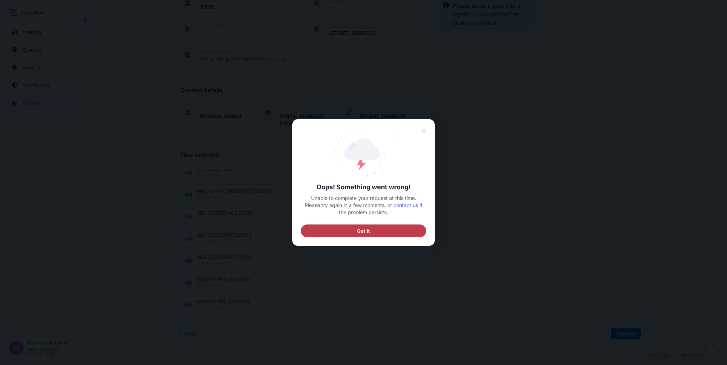
click at [343, 227] on button "Got it" at bounding box center [363, 231] width 125 height 13
click at [420, 129] on button at bounding box center [424, 131] width 14 height 13
click at [366, 229] on span "Got it" at bounding box center [363, 231] width 13 height 7
click at [424, 129] on icon at bounding box center [423, 131] width 5 height 6
click at [426, 131] on button at bounding box center [424, 131] width 14 height 13
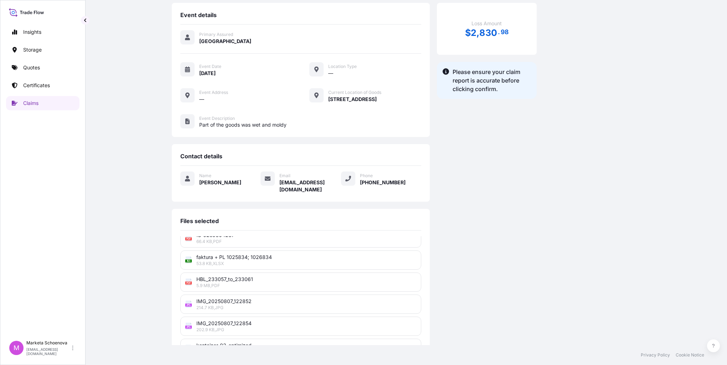
scroll to position [0, 0]
